Goal: Task Accomplishment & Management: Manage account settings

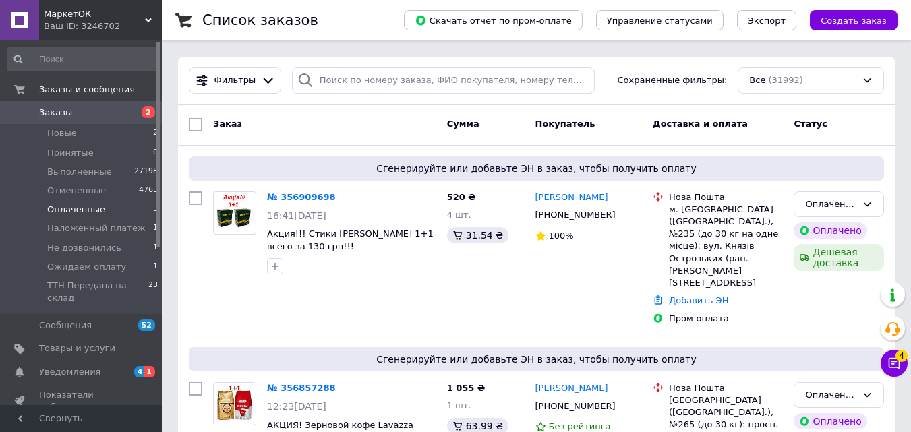
click at [96, 207] on span "Оплаченные" at bounding box center [76, 210] width 58 height 12
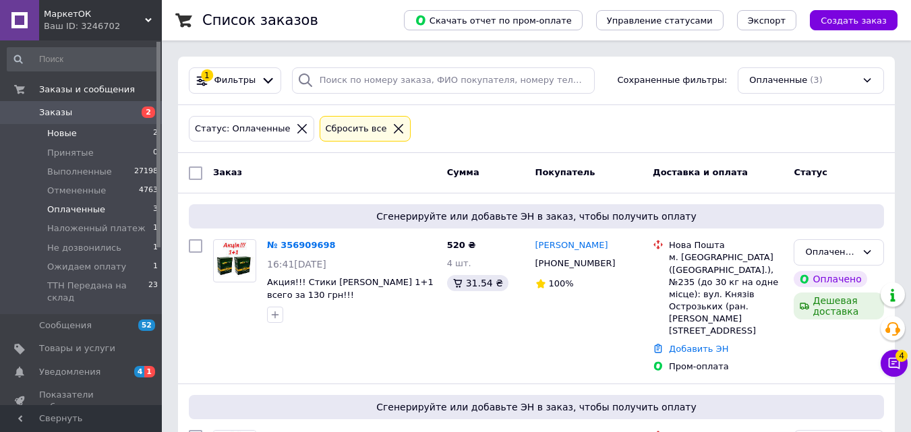
click at [75, 137] on li "Новые 2" at bounding box center [83, 133] width 166 height 19
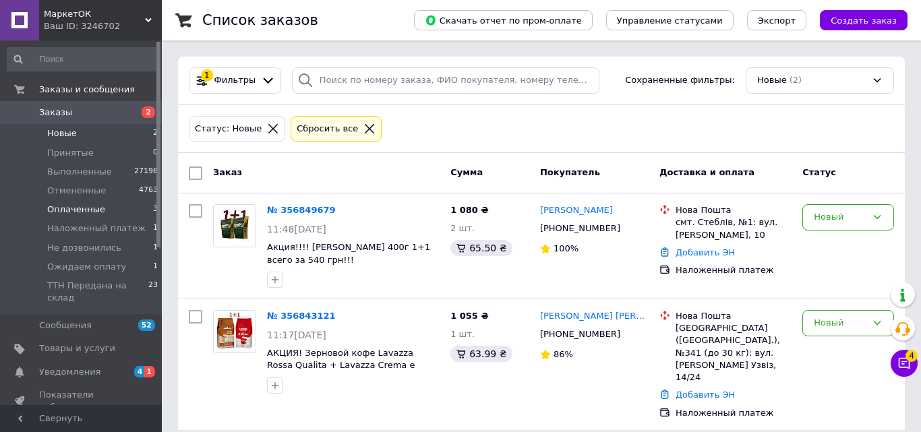
click at [82, 215] on span "Оплаченные" at bounding box center [76, 210] width 58 height 12
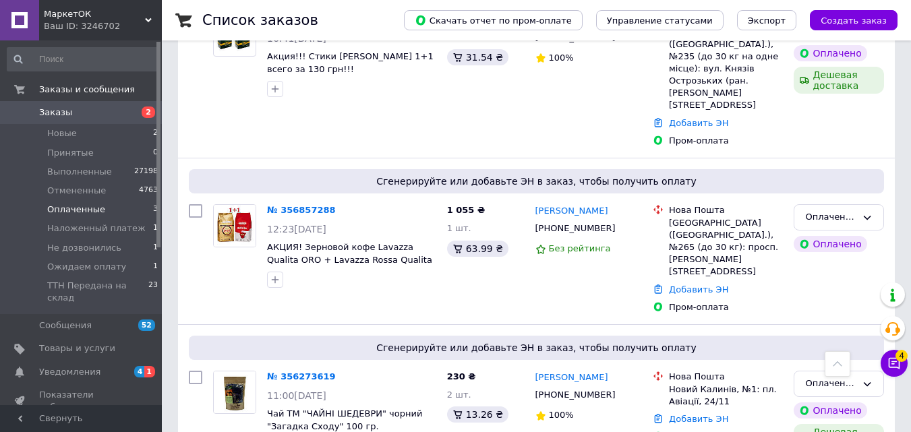
scroll to position [113, 0]
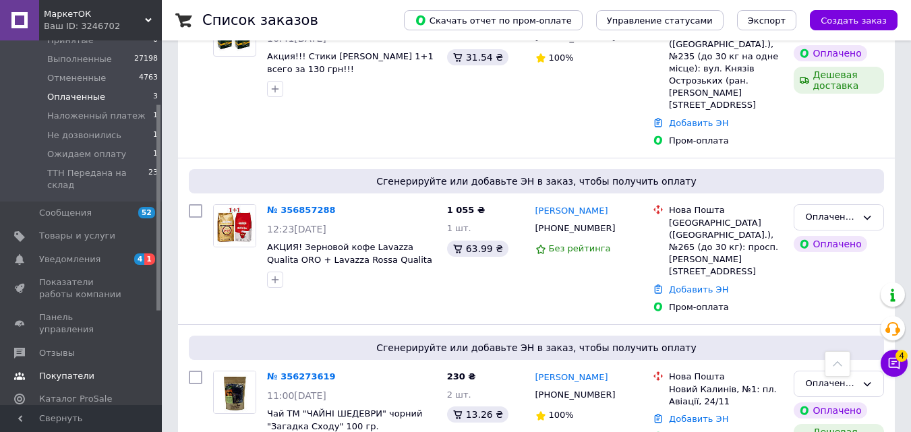
click at [90, 365] on link "Покупатели" at bounding box center [83, 376] width 166 height 23
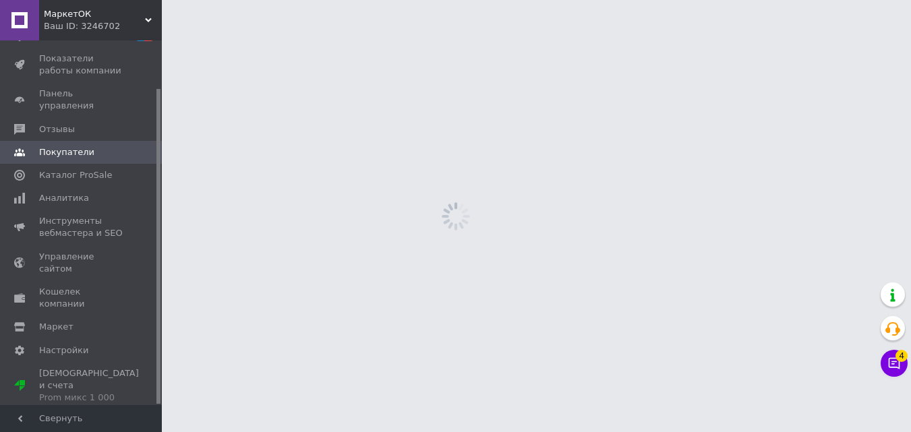
scroll to position [55, 0]
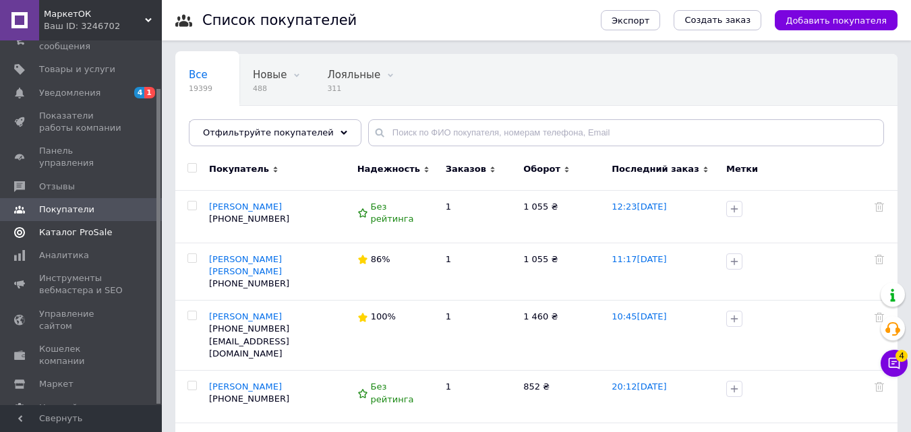
click at [90, 227] on span "Каталог ProSale" at bounding box center [75, 233] width 73 height 12
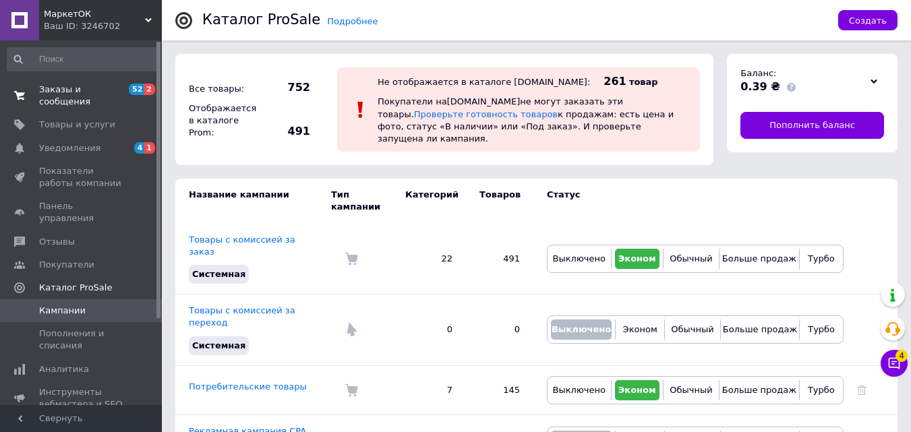
click at [75, 84] on span "Заказы и сообщения" at bounding box center [82, 96] width 86 height 24
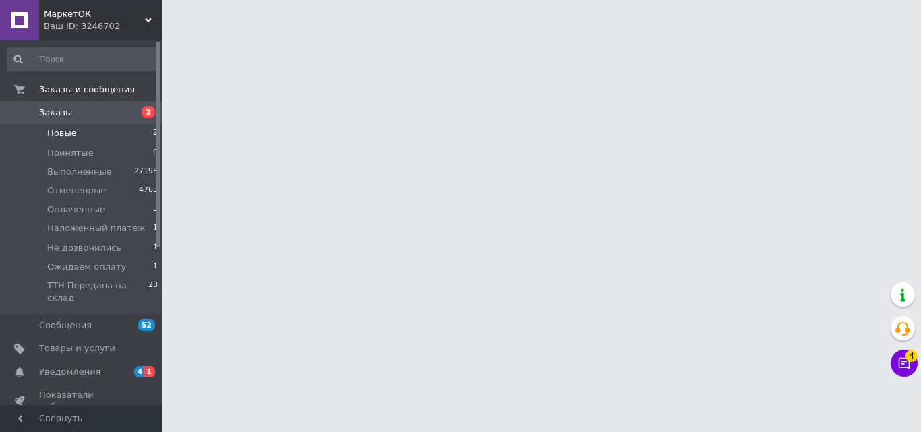
click at [76, 131] on li "Новые 2" at bounding box center [83, 133] width 166 height 19
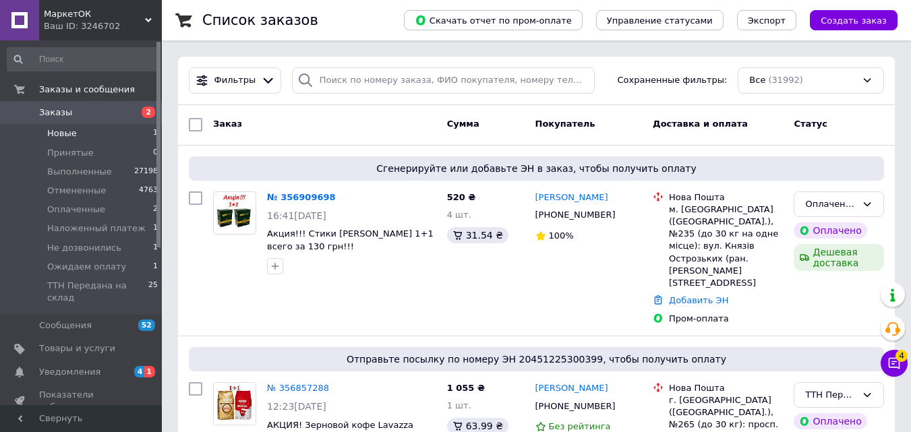
click at [68, 137] on span "Новые" at bounding box center [62, 133] width 30 height 12
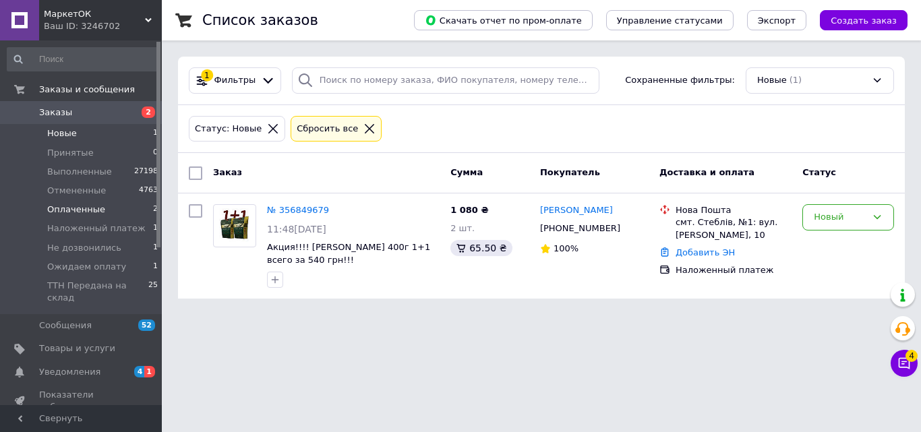
click at [78, 201] on li "Оплаченные 2" at bounding box center [83, 209] width 166 height 19
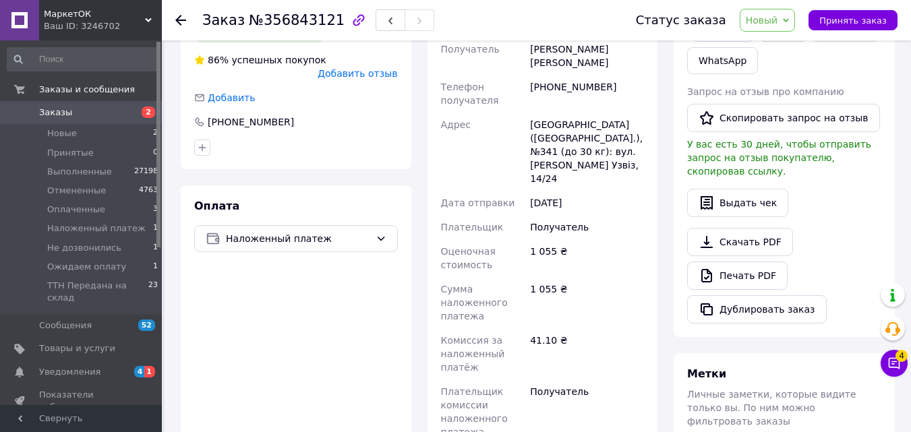
scroll to position [472, 0]
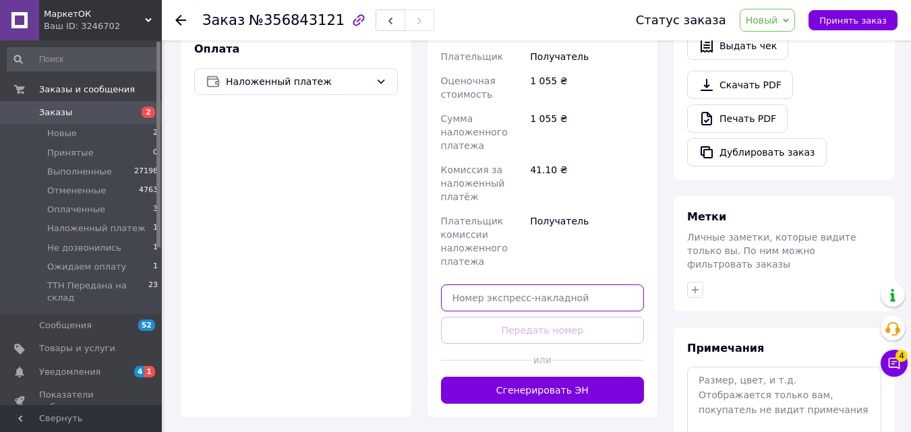
click at [531, 285] on input "text" at bounding box center [543, 298] width 204 height 27
paste input "20451225278388"
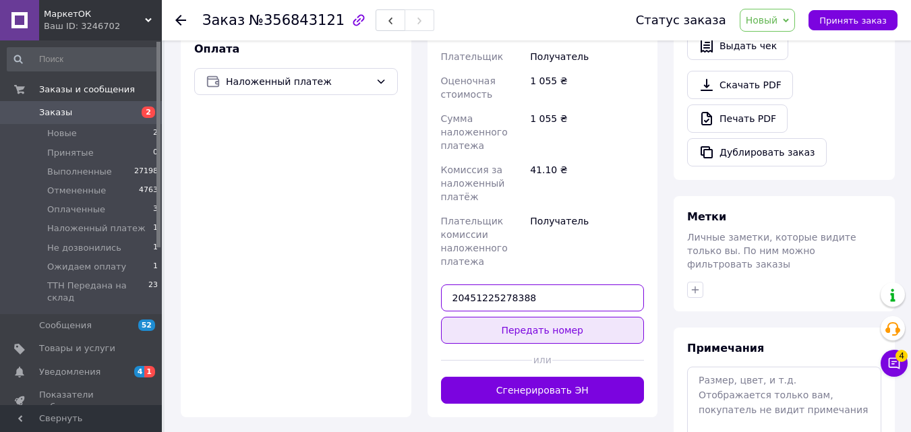
type input "20451225278388"
click at [548, 317] on button "Передать номер" at bounding box center [543, 330] width 204 height 27
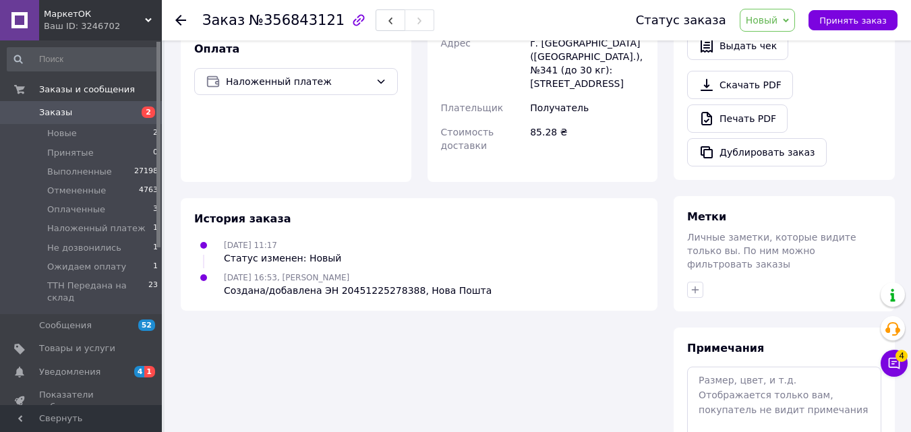
click at [778, 22] on span "Новый" at bounding box center [762, 20] width 32 height 11
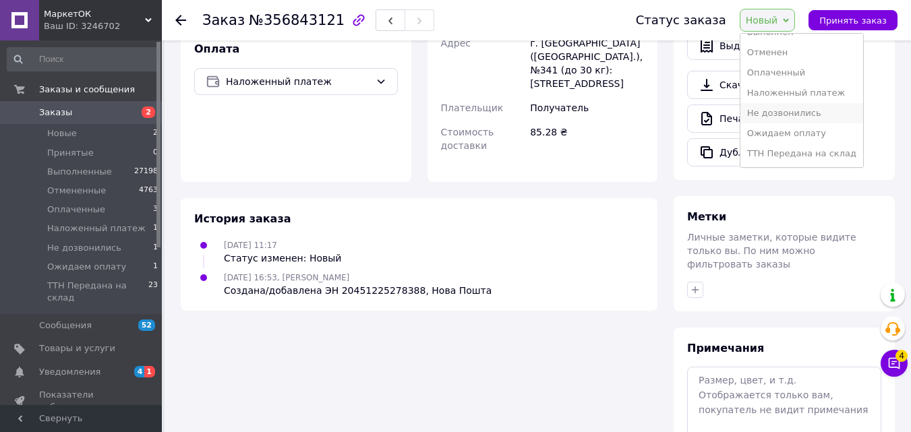
scroll to position [494, 0]
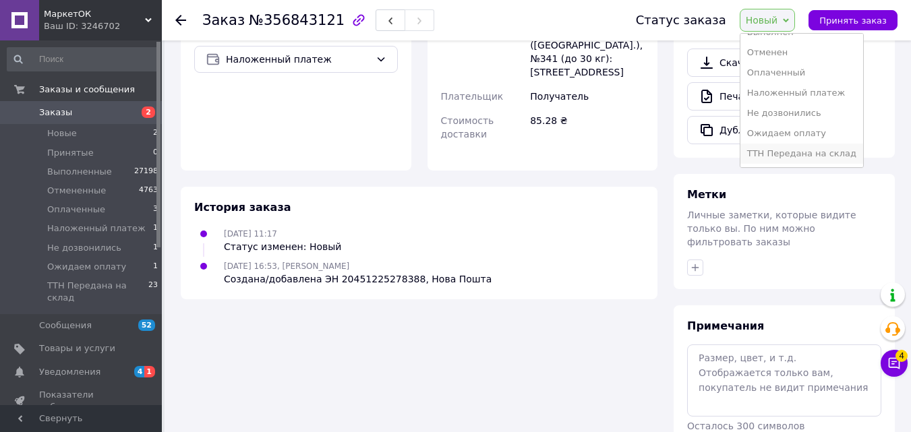
click at [796, 156] on li "ТТН Передана на склад" at bounding box center [801, 154] width 123 height 20
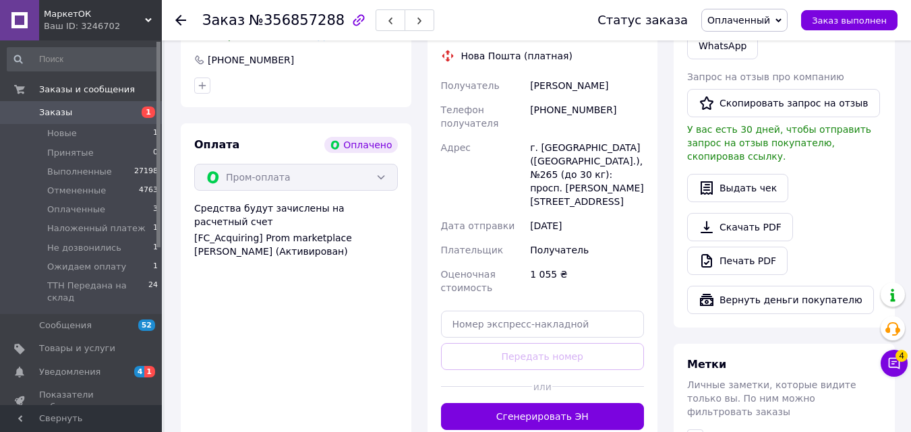
scroll to position [899, 0]
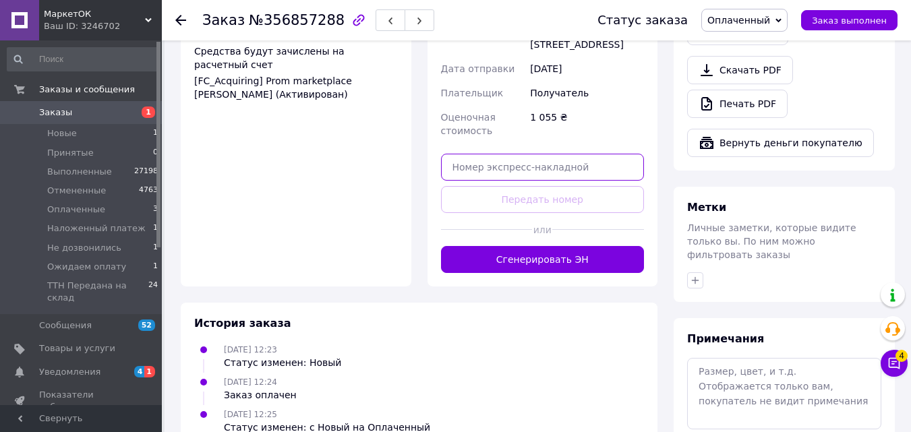
click at [568, 154] on input "text" at bounding box center [543, 167] width 204 height 27
paste input "20451225300399"
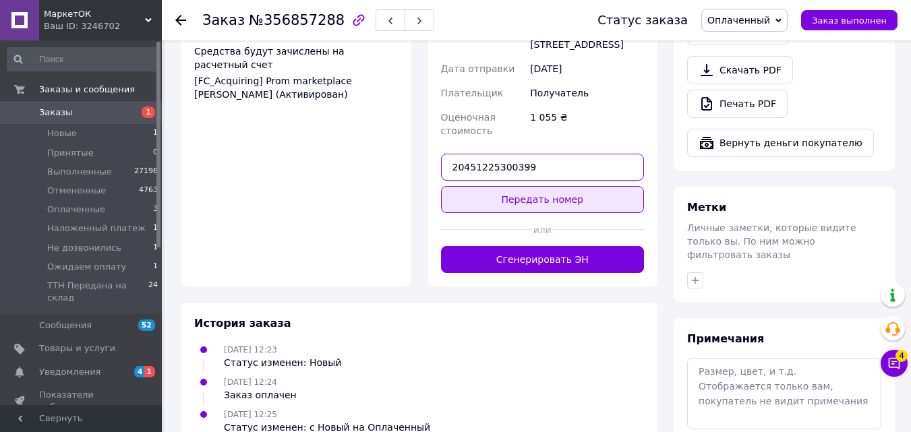
type input "20451225300399"
click at [556, 186] on button "Передать номер" at bounding box center [543, 199] width 204 height 27
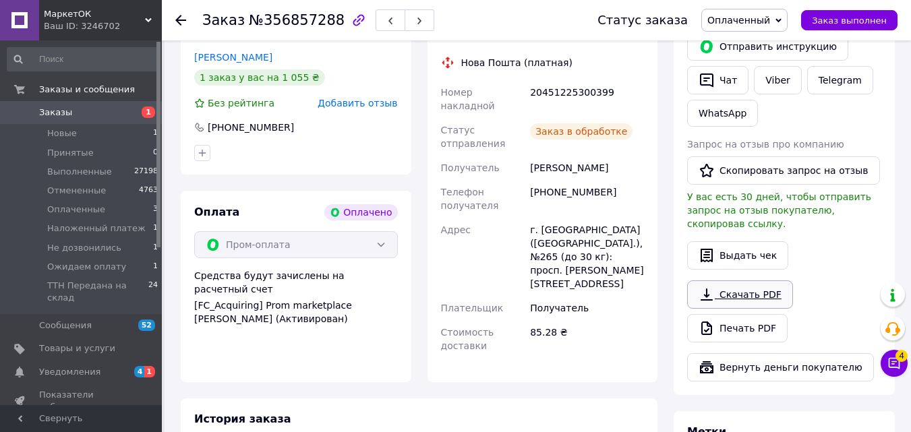
scroll to position [652, 0]
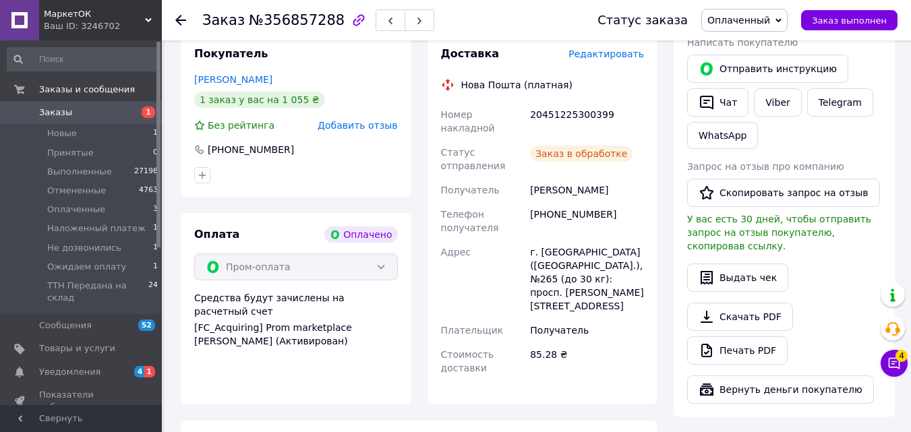
click at [770, 18] on span "Оплаченный" at bounding box center [738, 20] width 63 height 11
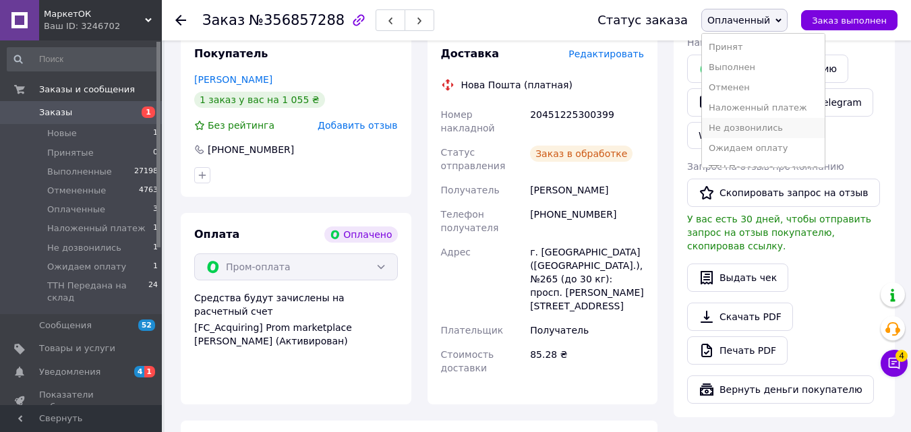
scroll to position [15, 0]
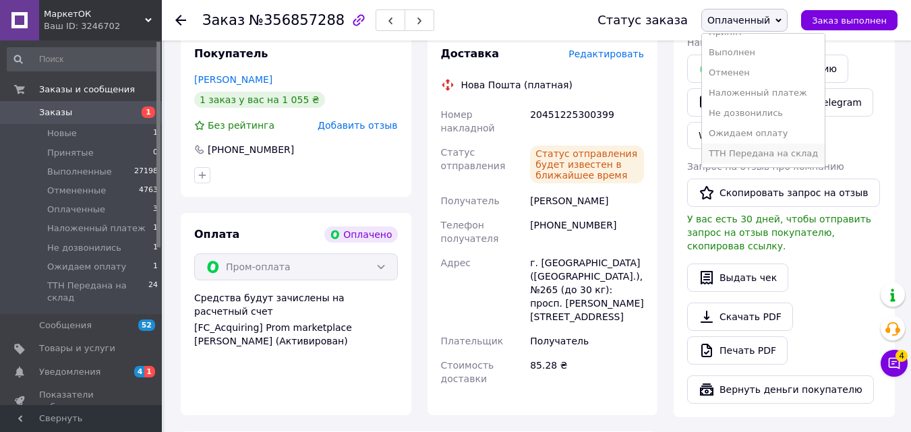
click at [783, 151] on li "ТТН Передана на склад" at bounding box center [763, 154] width 123 height 20
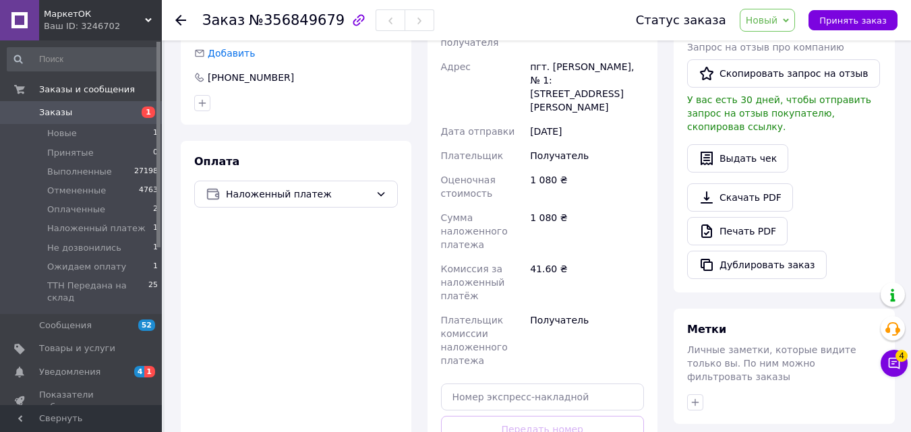
scroll to position [517, 0]
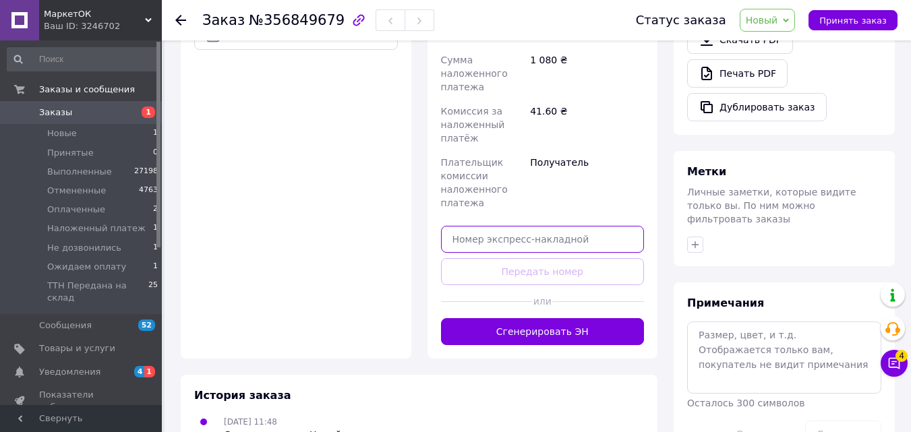
click at [591, 226] on input "text" at bounding box center [543, 239] width 204 height 27
paste input "20451225343484"
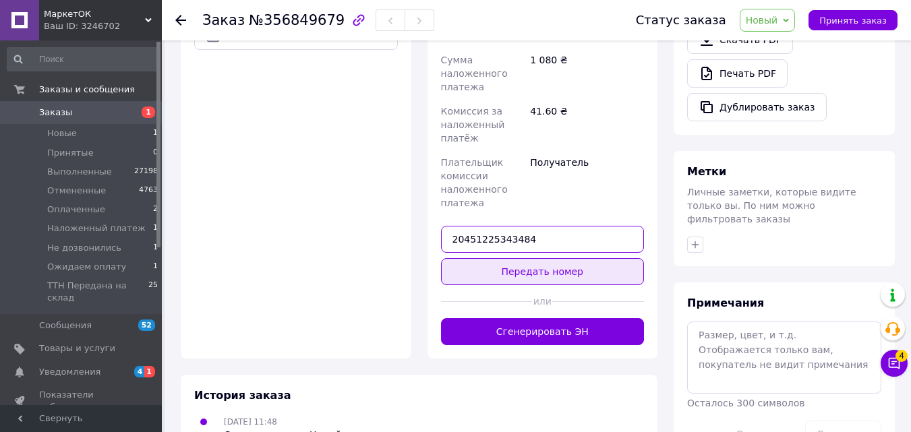
type input "20451225343484"
click at [547, 258] on button "Передать номер" at bounding box center [543, 271] width 204 height 27
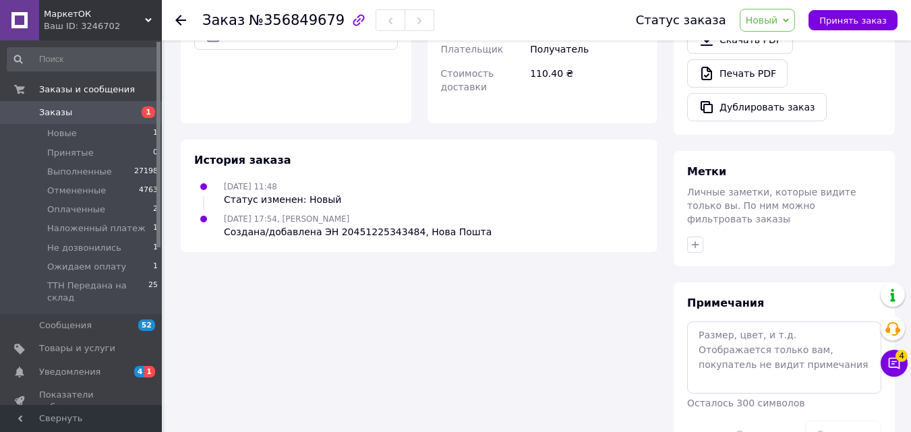
click at [778, 20] on span "Новый" at bounding box center [762, 20] width 32 height 11
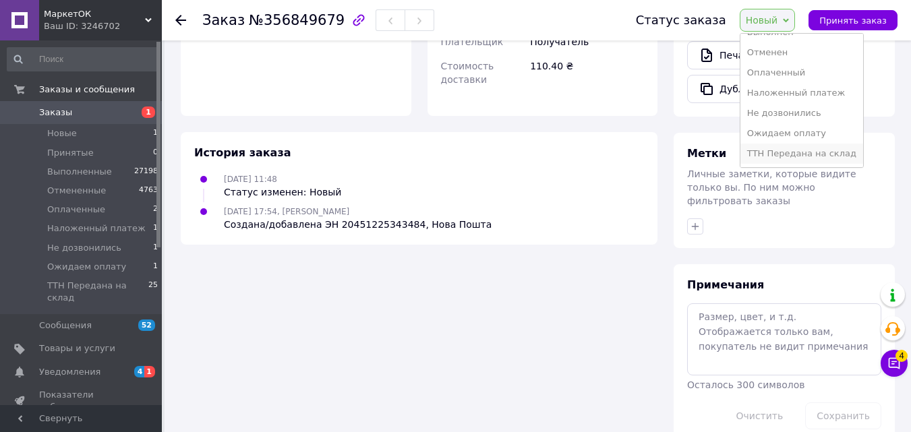
click at [800, 156] on li "ТТН Передана на склад" at bounding box center [801, 154] width 123 height 20
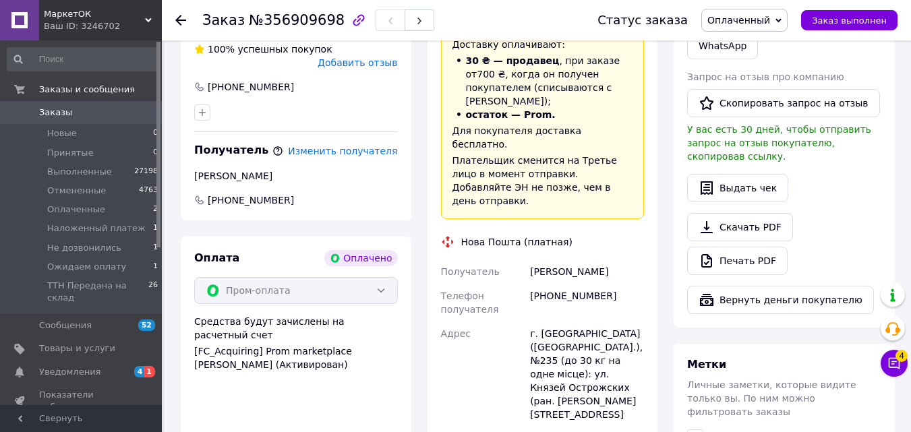
scroll to position [899, 0]
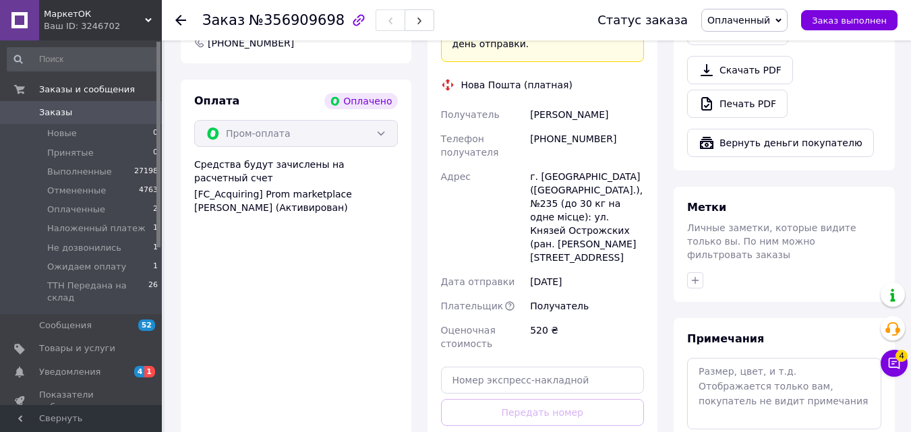
click at [533, 245] on div "Доставка Редактировать «Дешевая доставка»   для продавца [GEOGRAPHIC_DATA] на P…" at bounding box center [543, 149] width 204 height 673
click at [542, 367] on input "text" at bounding box center [543, 380] width 204 height 27
paste input "20451225345454"
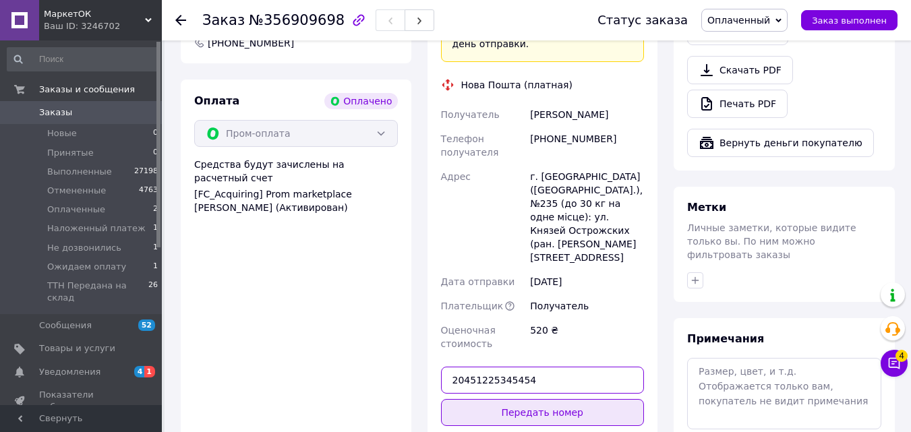
type input "20451225345454"
drag, startPoint x: 552, startPoint y: 299, endPoint x: 628, endPoint y: 255, distance: 87.9
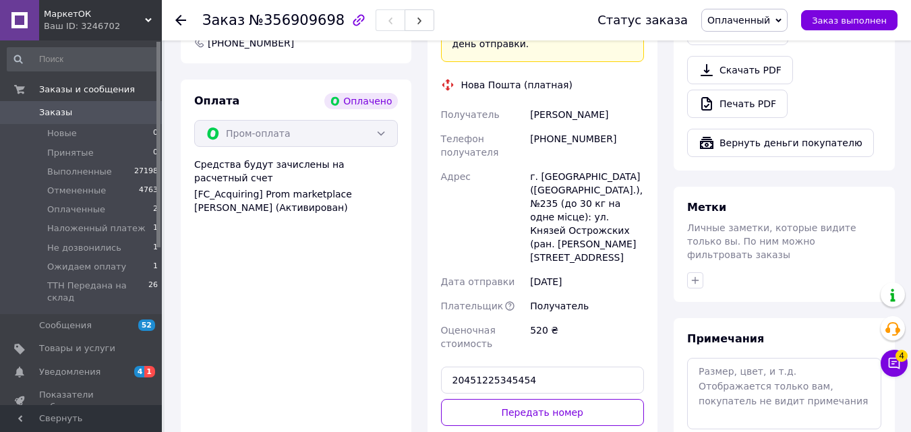
click at [552, 399] on button "Передать номер" at bounding box center [543, 412] width 204 height 27
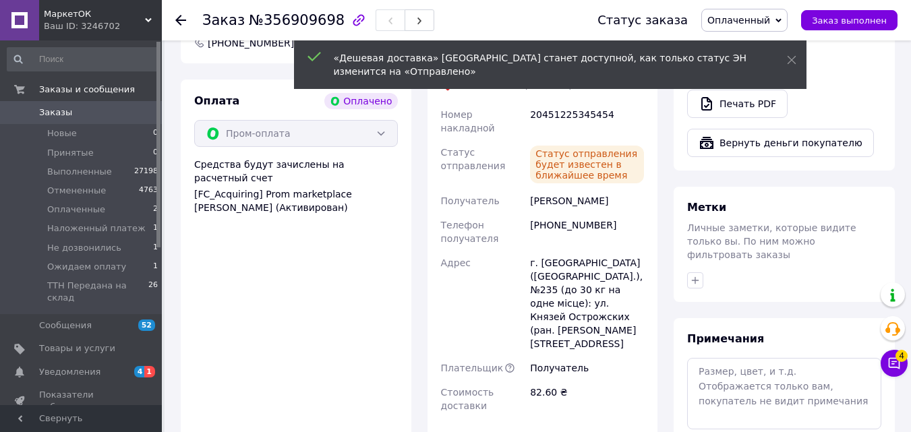
click at [767, 19] on span "Оплаченный" at bounding box center [738, 20] width 63 height 11
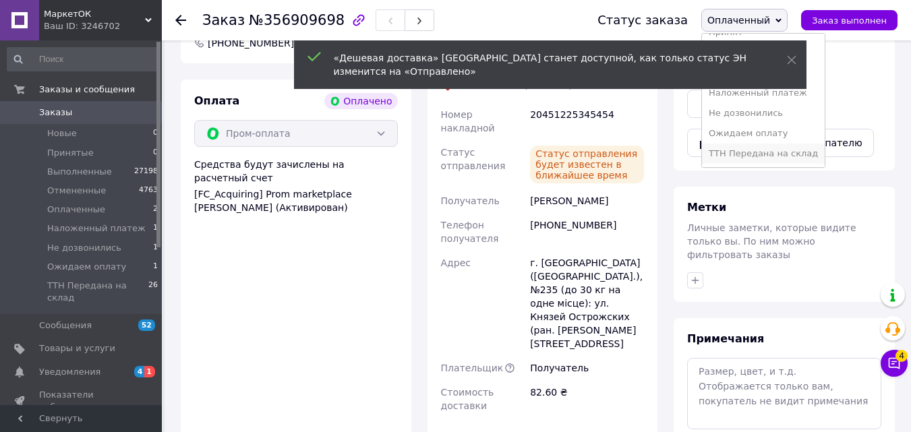
click at [783, 152] on li "ТТН Передана на склад" at bounding box center [763, 154] width 123 height 20
